Goal: Information Seeking & Learning: Learn about a topic

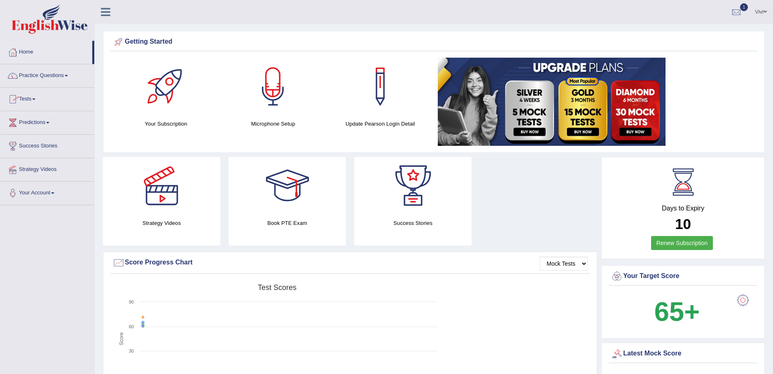
click at [68, 76] on span at bounding box center [66, 76] width 3 height 2
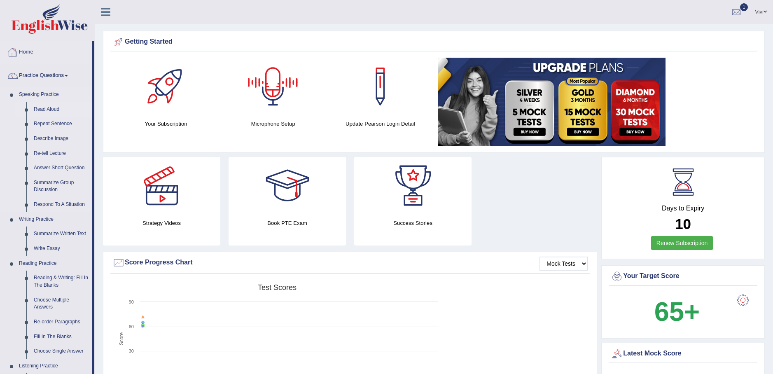
click at [55, 107] on link "Read Aloud" at bounding box center [61, 109] width 62 height 15
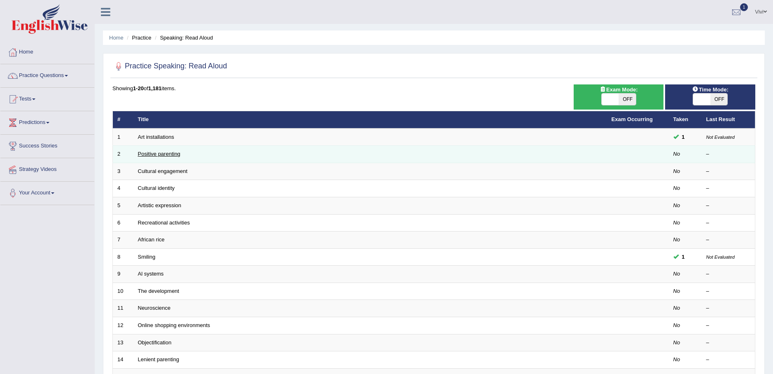
click at [160, 153] on link "Positive parenting" at bounding box center [159, 154] width 42 height 6
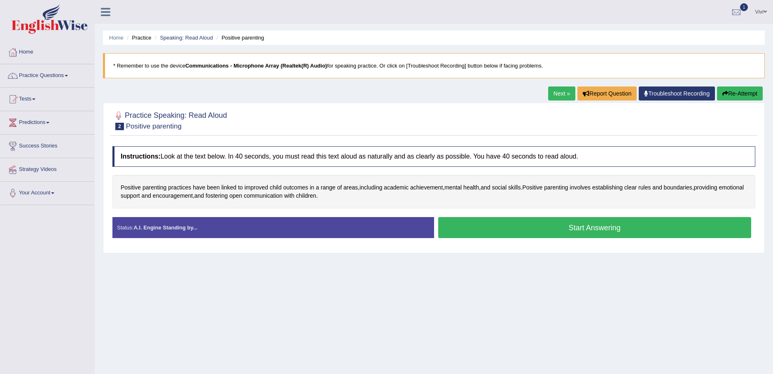
click at [733, 94] on button "Re-Attempt" at bounding box center [740, 93] width 46 height 14
click at [587, 229] on button "Start Answering" at bounding box center [594, 227] width 313 height 21
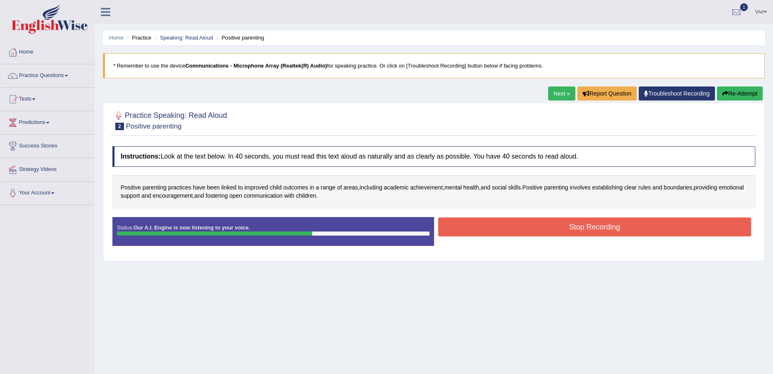
click at [600, 234] on button "Stop Recording" at bounding box center [594, 226] width 313 height 19
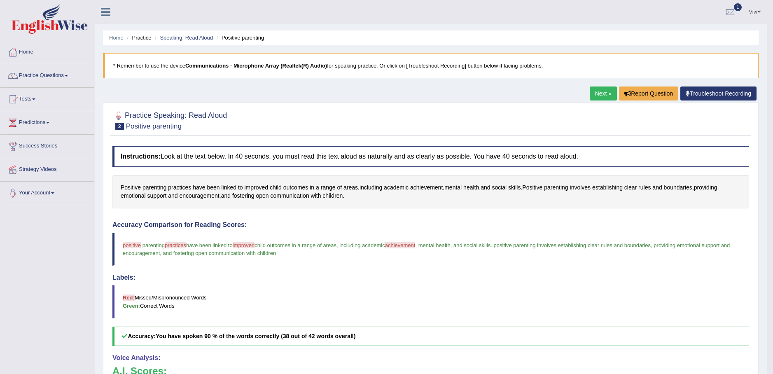
click at [603, 90] on link "Next »" at bounding box center [603, 93] width 27 height 14
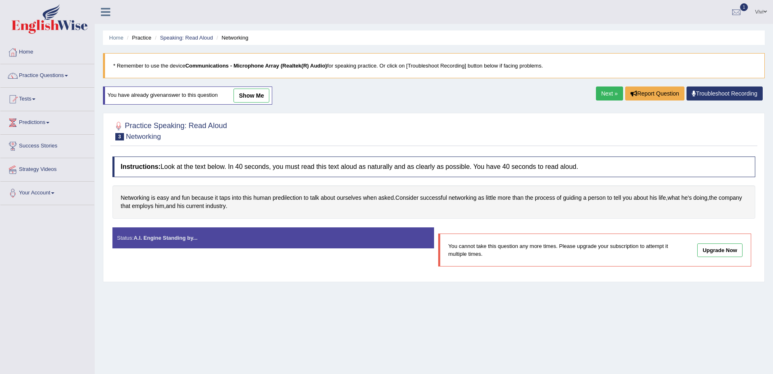
click at [607, 91] on link "Next »" at bounding box center [609, 93] width 27 height 14
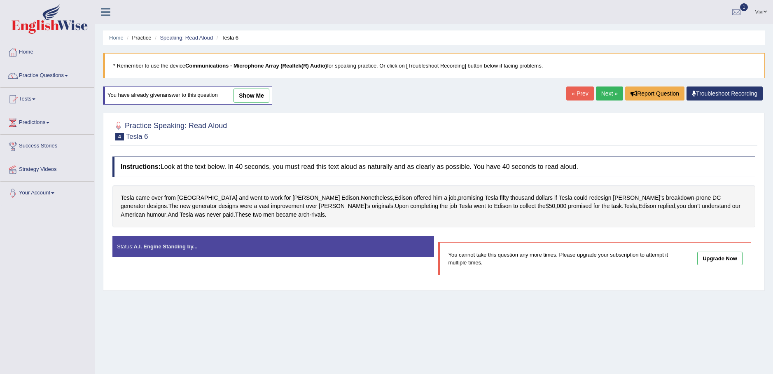
click at [607, 91] on link "Next »" at bounding box center [609, 93] width 27 height 14
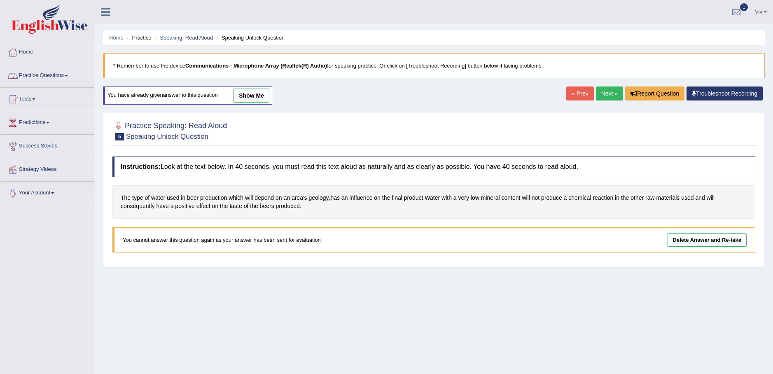
click at [68, 72] on link "Practice Questions" at bounding box center [47, 74] width 94 height 21
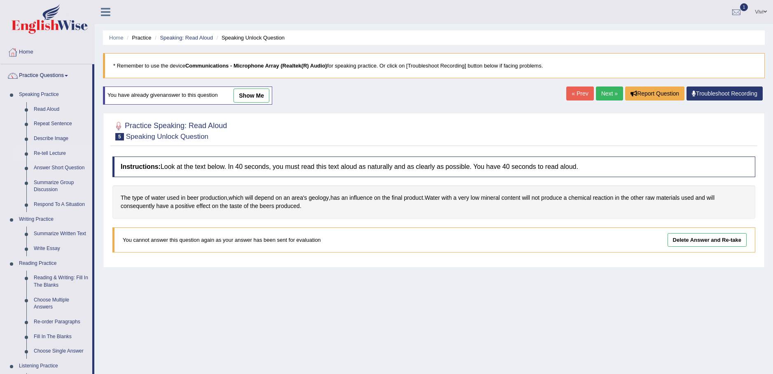
click at [46, 153] on link "Re-tell Lecture" at bounding box center [61, 153] width 62 height 15
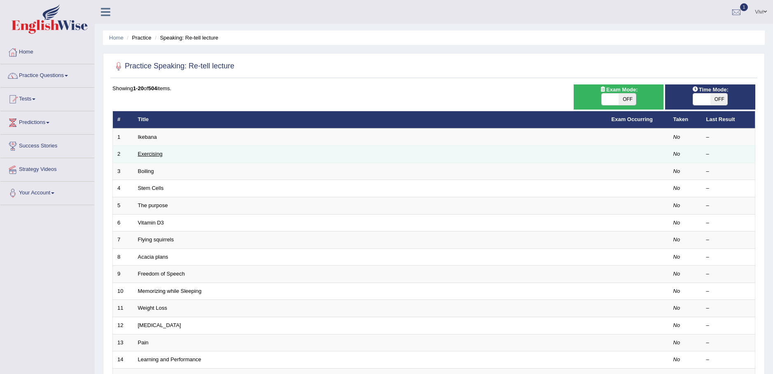
click at [156, 154] on link "Exercising" at bounding box center [150, 154] width 25 height 6
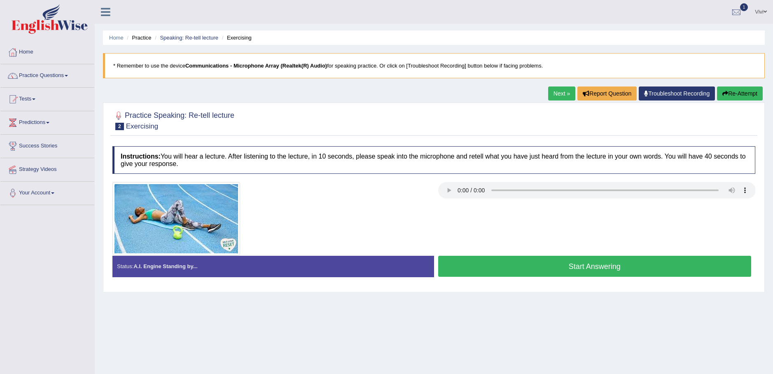
click at [578, 264] on button "Start Answering" at bounding box center [594, 266] width 313 height 21
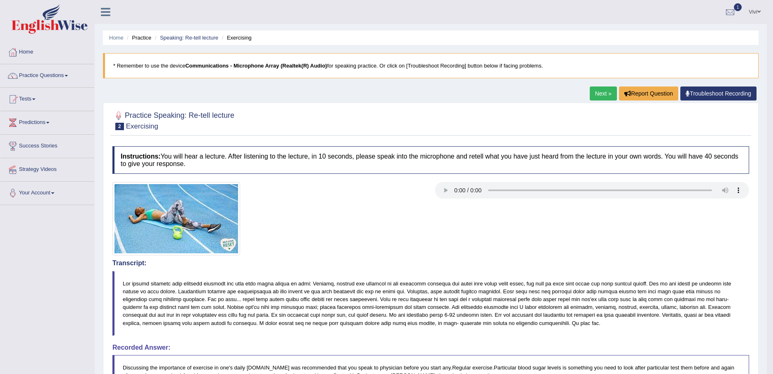
click at [599, 93] on link "Next »" at bounding box center [603, 93] width 27 height 14
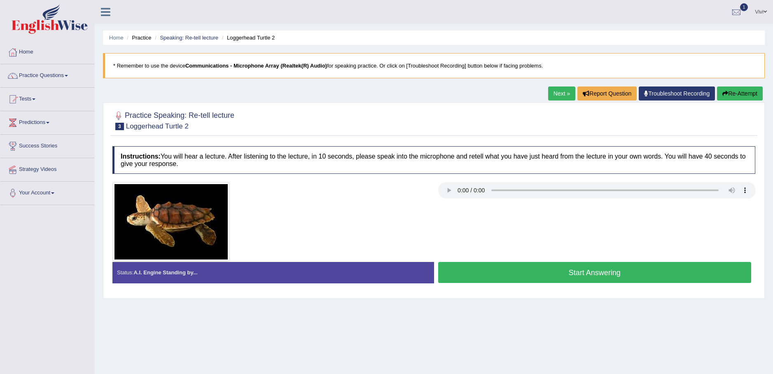
click at [583, 272] on button "Start Answering" at bounding box center [594, 272] width 313 height 21
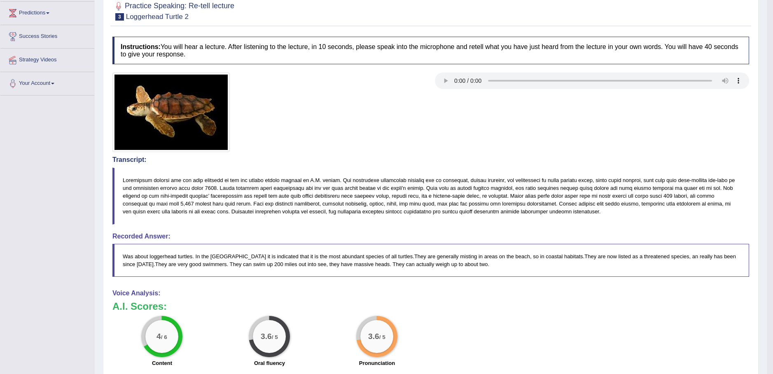
scroll to position [44, 0]
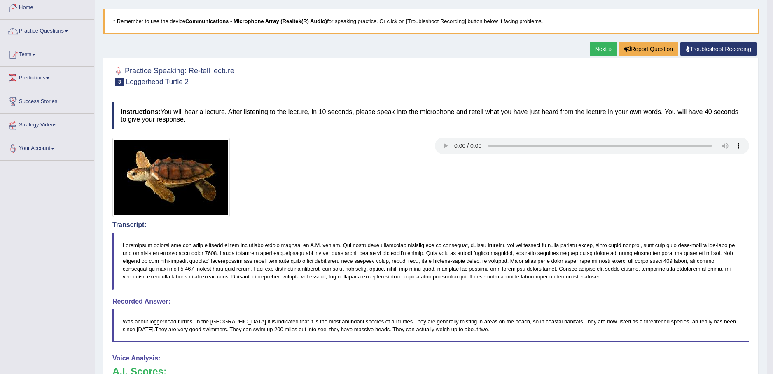
click at [598, 47] on link "Next »" at bounding box center [603, 49] width 27 height 14
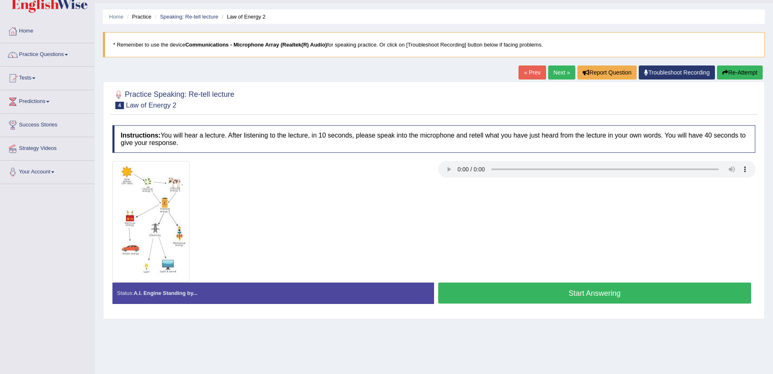
scroll to position [41, 0]
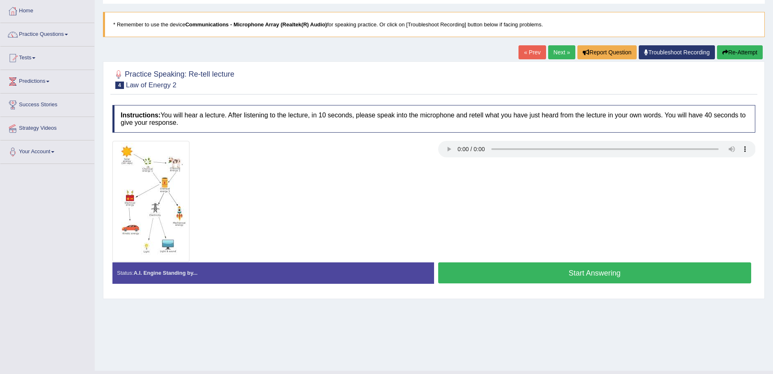
click at [592, 273] on button "Start Answering" at bounding box center [594, 272] width 313 height 21
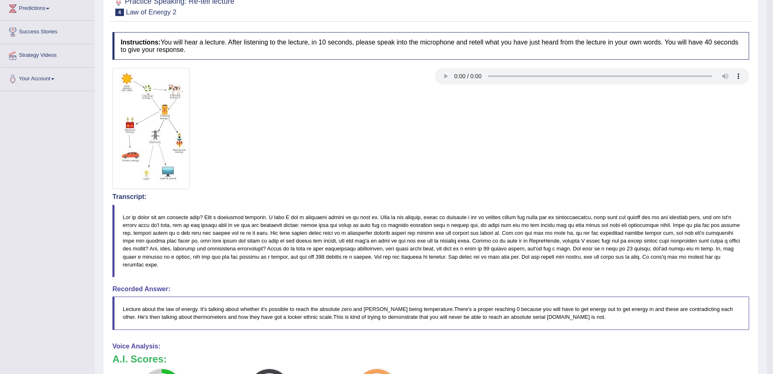
scroll to position [0, 0]
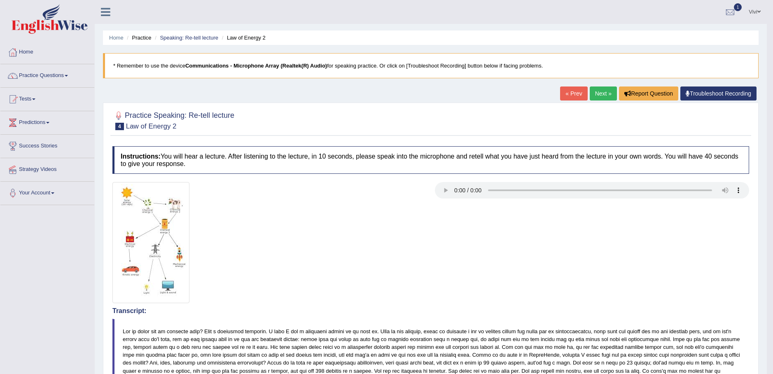
click at [599, 93] on link "Next »" at bounding box center [603, 93] width 27 height 14
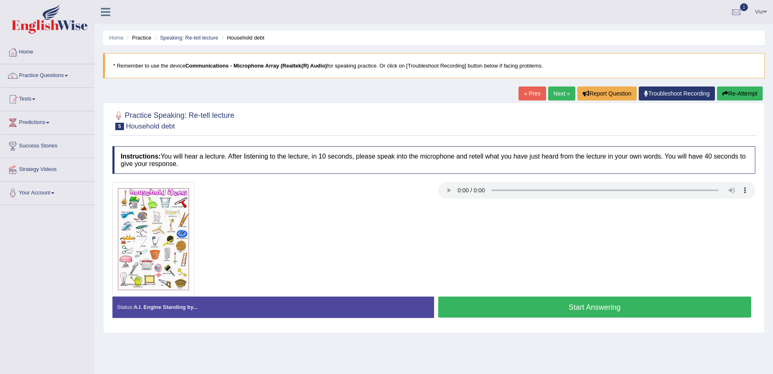
click at [588, 307] on button "Start Answering" at bounding box center [594, 306] width 313 height 21
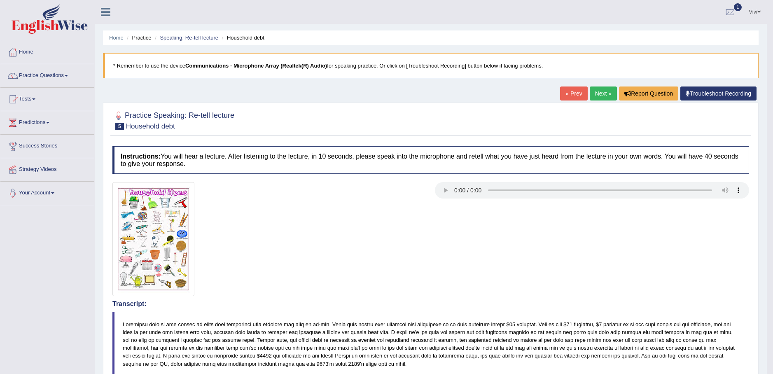
click at [601, 94] on link "Next »" at bounding box center [603, 93] width 27 height 14
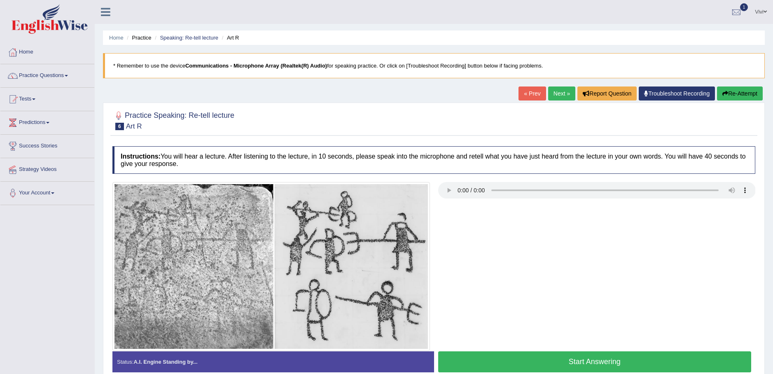
click at [589, 359] on button "Start Answering" at bounding box center [594, 361] width 313 height 21
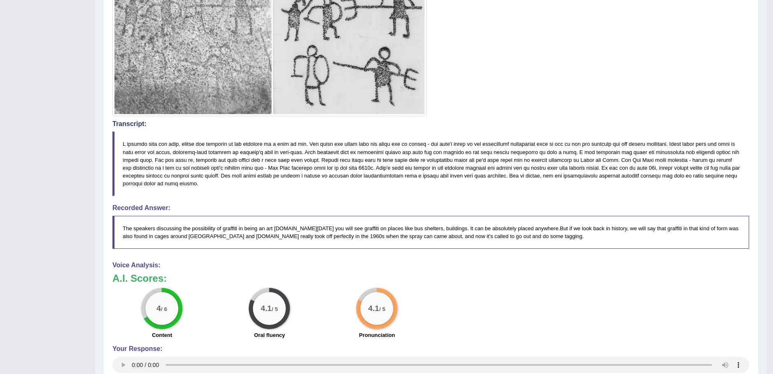
scroll to position [82, 0]
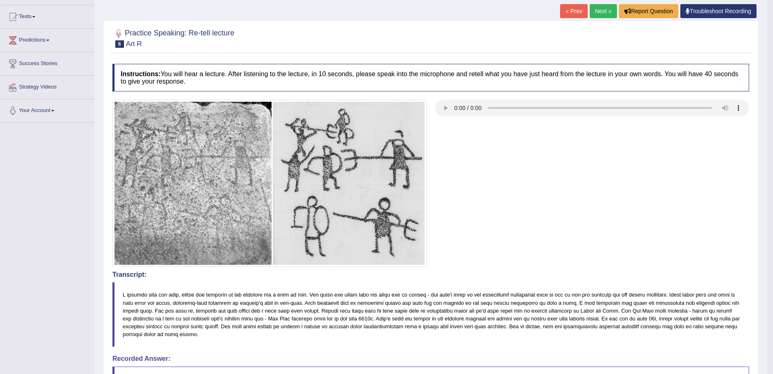
click at [601, 13] on link "Next »" at bounding box center [603, 11] width 27 height 14
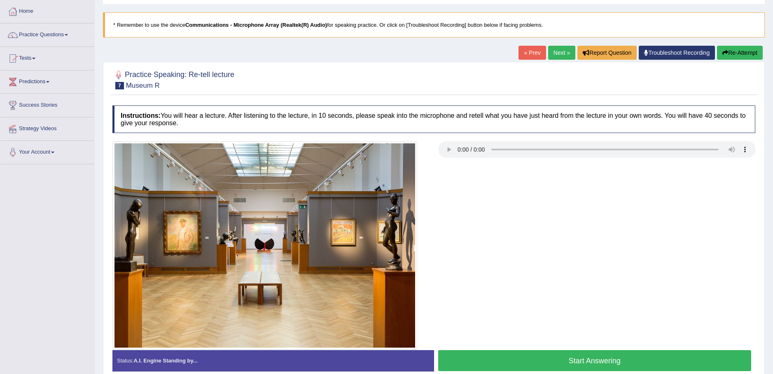
scroll to position [41, 0]
click at [578, 359] on button "Start Answering" at bounding box center [594, 360] width 313 height 21
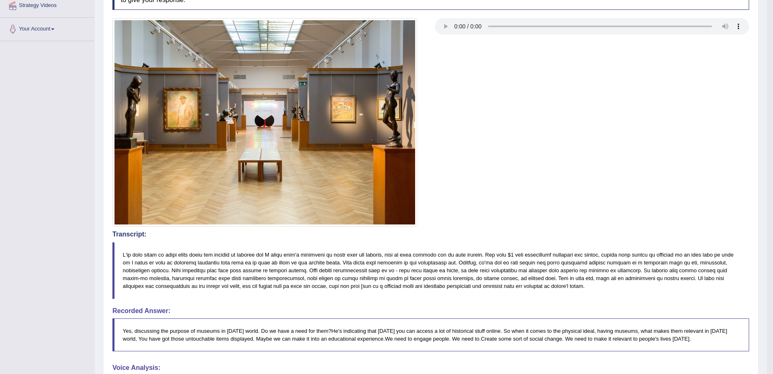
scroll to position [82, 0]
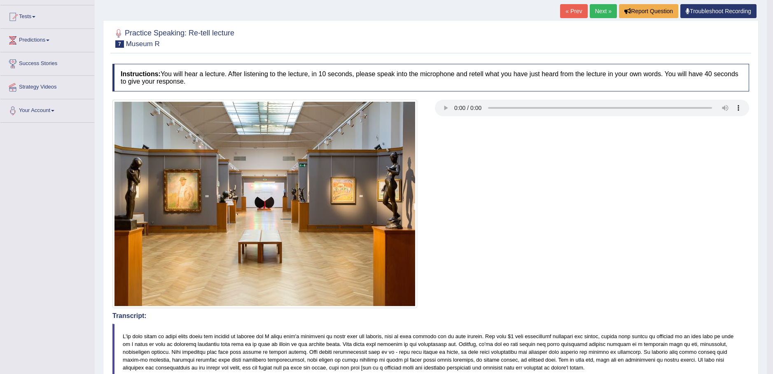
click at [604, 7] on link "Next »" at bounding box center [603, 11] width 27 height 14
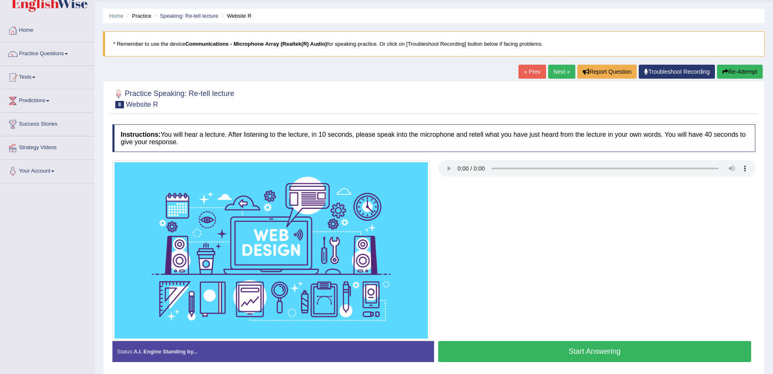
scroll to position [41, 0]
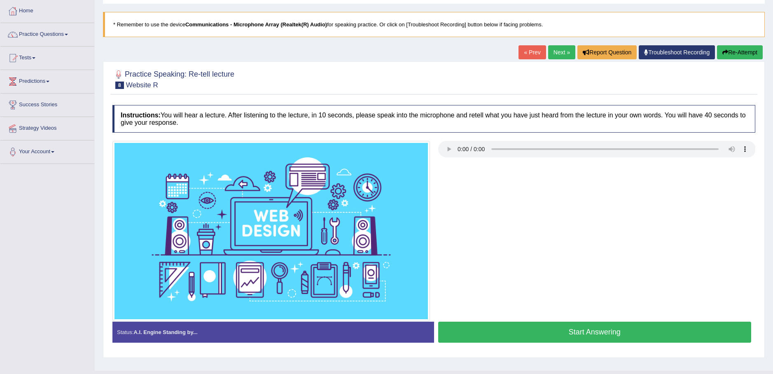
click at [583, 332] on button "Start Answering" at bounding box center [594, 332] width 313 height 21
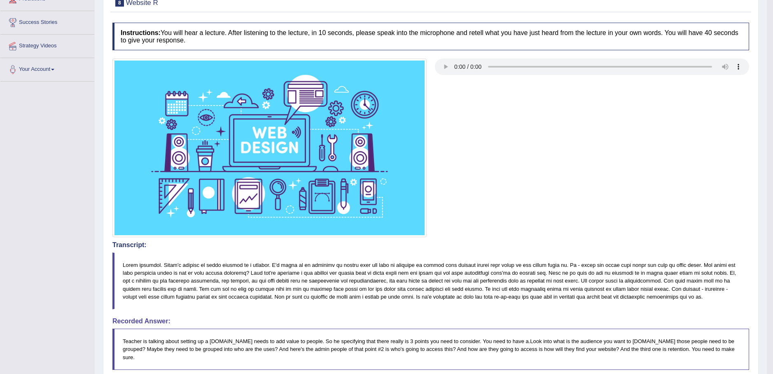
scroll to position [0, 0]
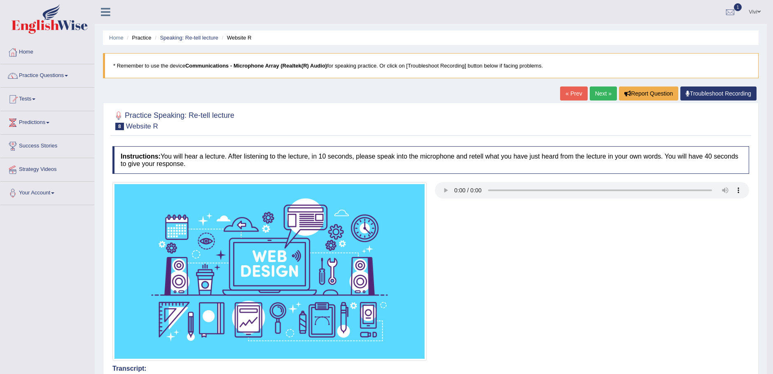
click at [599, 92] on link "Next »" at bounding box center [603, 93] width 27 height 14
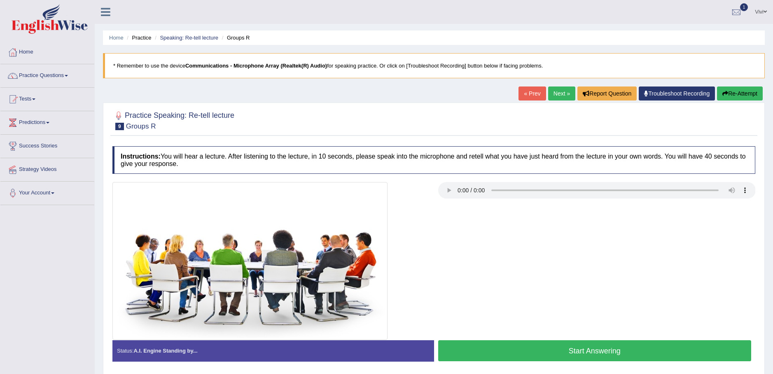
click at [571, 350] on button "Start Answering" at bounding box center [594, 350] width 313 height 21
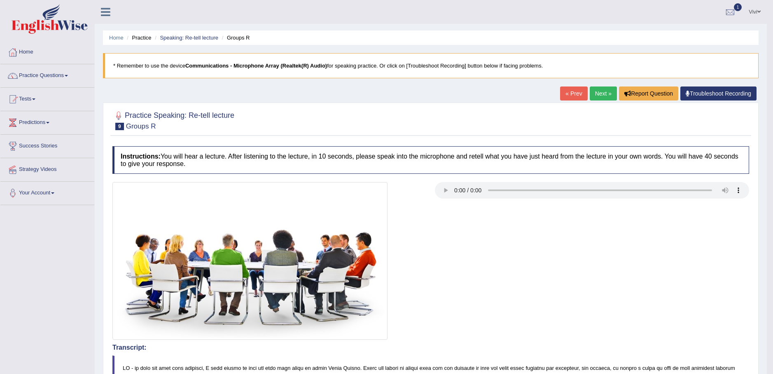
click at [598, 93] on link "Next »" at bounding box center [603, 93] width 27 height 14
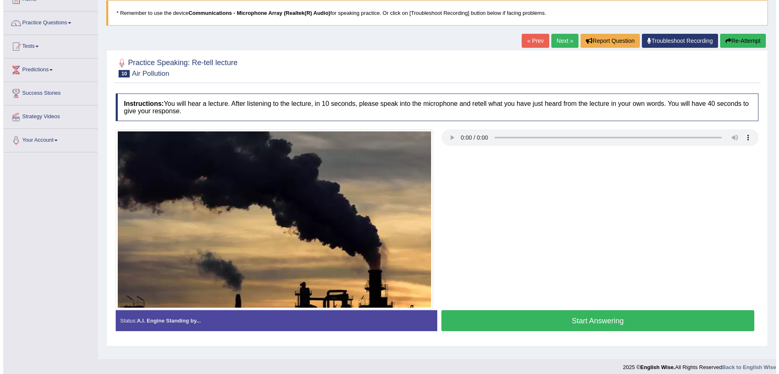
scroll to position [58, 0]
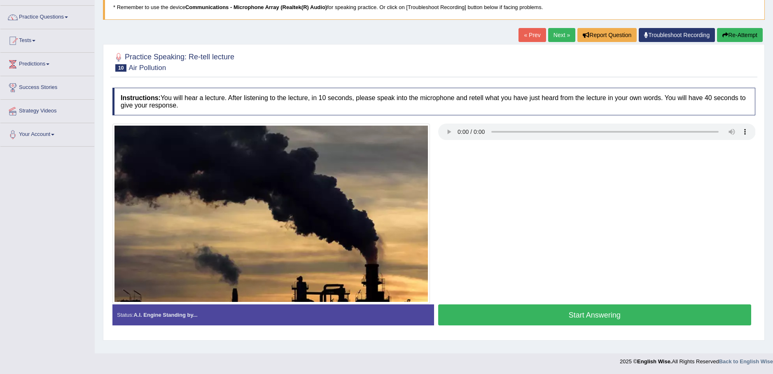
click at [594, 311] on button "Start Answering" at bounding box center [594, 314] width 313 height 21
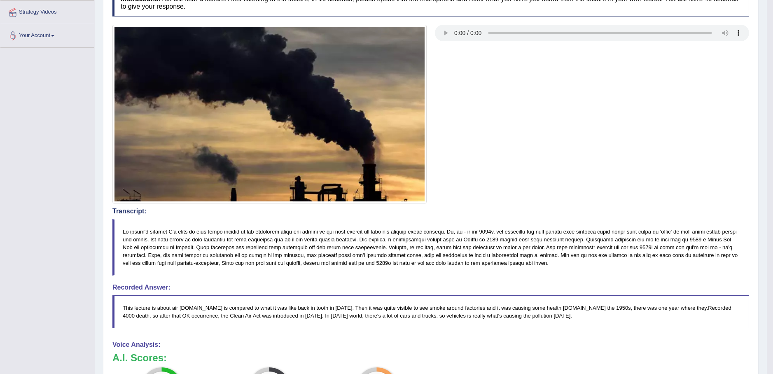
scroll to position [0, 0]
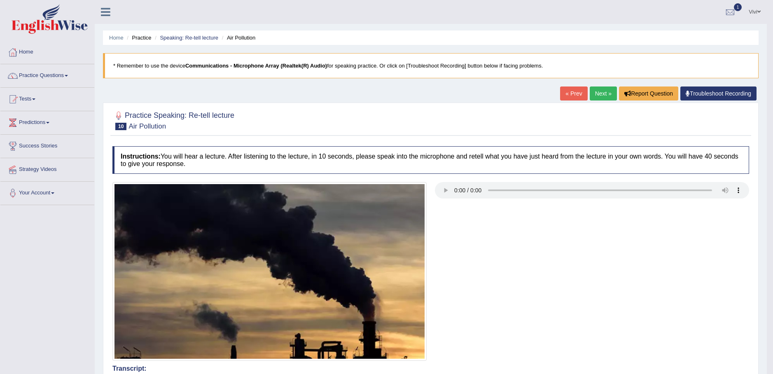
click at [571, 94] on link "« Prev" at bounding box center [573, 93] width 27 height 14
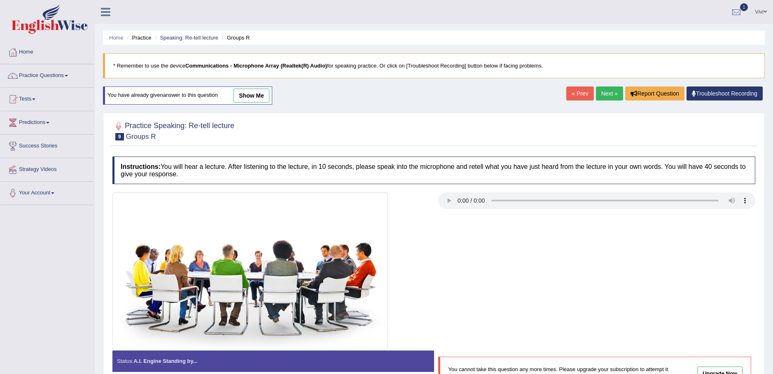
click at [605, 92] on link "Next »" at bounding box center [609, 93] width 27 height 14
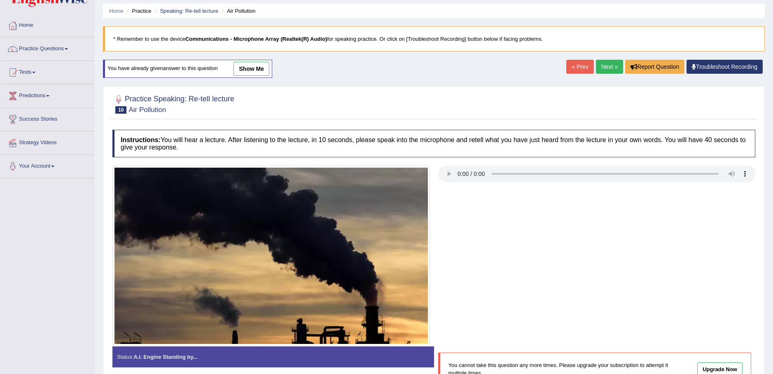
scroll to position [41, 0]
